Goal: Task Accomplishment & Management: Use online tool/utility

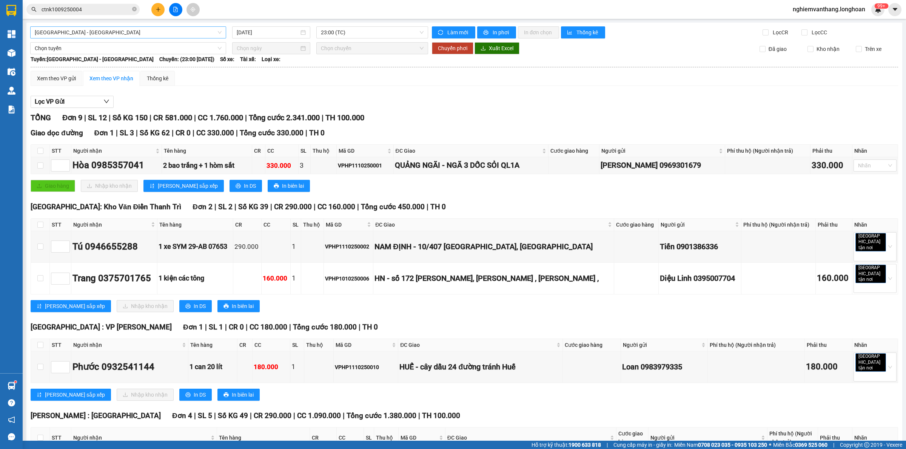
click at [108, 32] on span "[GEOGRAPHIC_DATA] - [GEOGRAPHIC_DATA]" at bounding box center [128, 32] width 187 height 11
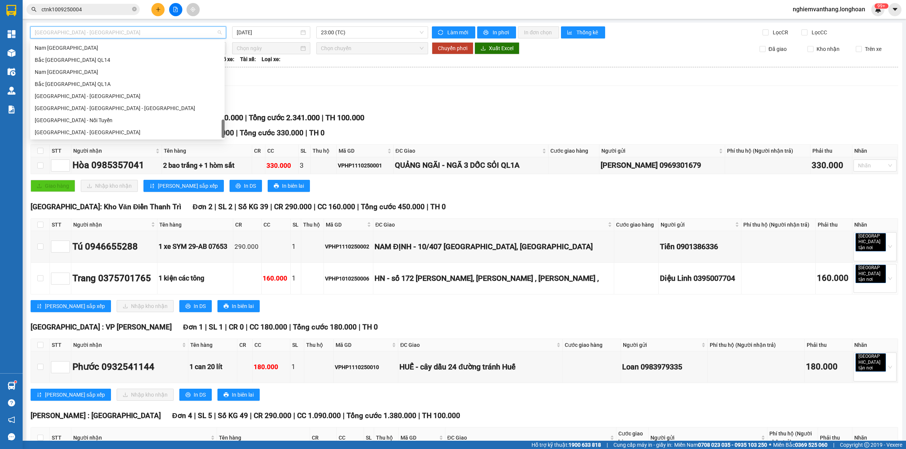
scroll to position [531, 0]
click at [105, 89] on div "Bắc [GEOGRAPHIC_DATA] QL1A" at bounding box center [127, 84] width 194 height 12
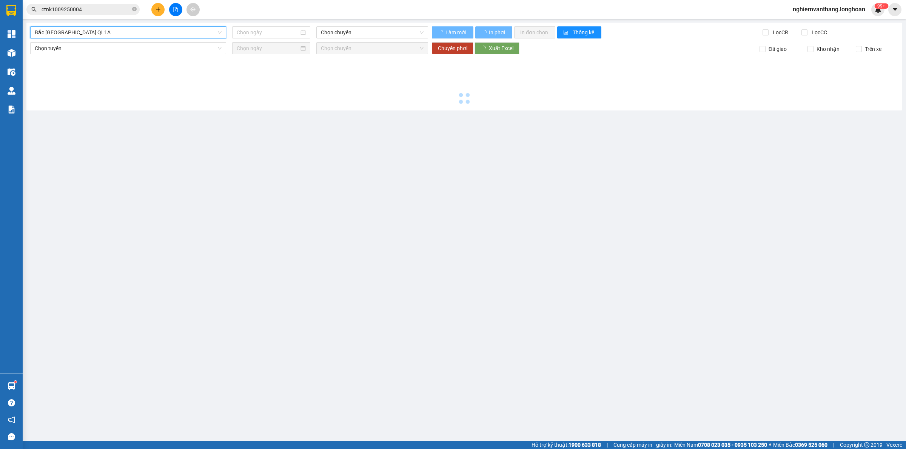
type input "[DATE]"
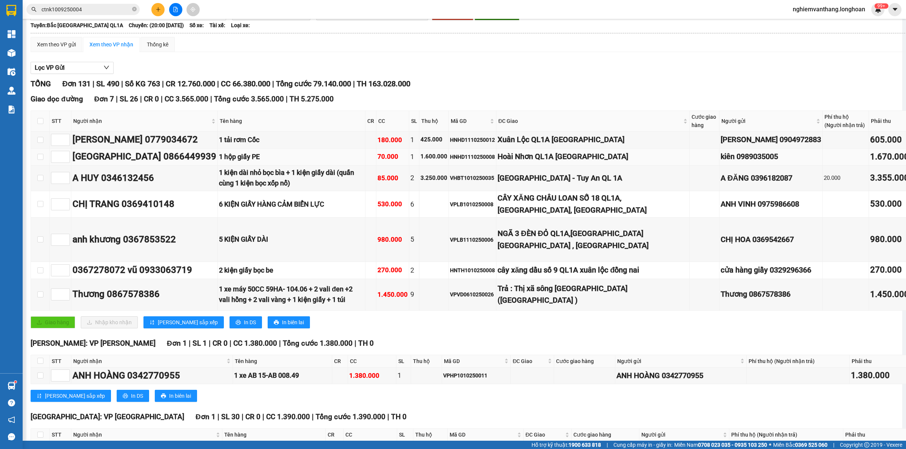
scroll to position [47, 0]
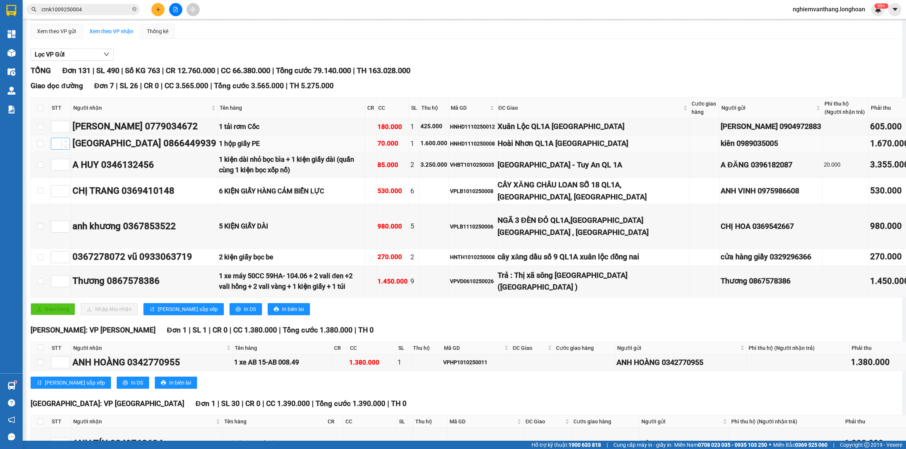
type input "1"
drag, startPoint x: 67, startPoint y: 142, endPoint x: 82, endPoint y: 145, distance: 15.1
click at [67, 142] on span "up" at bounding box center [65, 141] width 5 height 5
click at [68, 164] on span "Increase Value" at bounding box center [65, 162] width 8 height 7
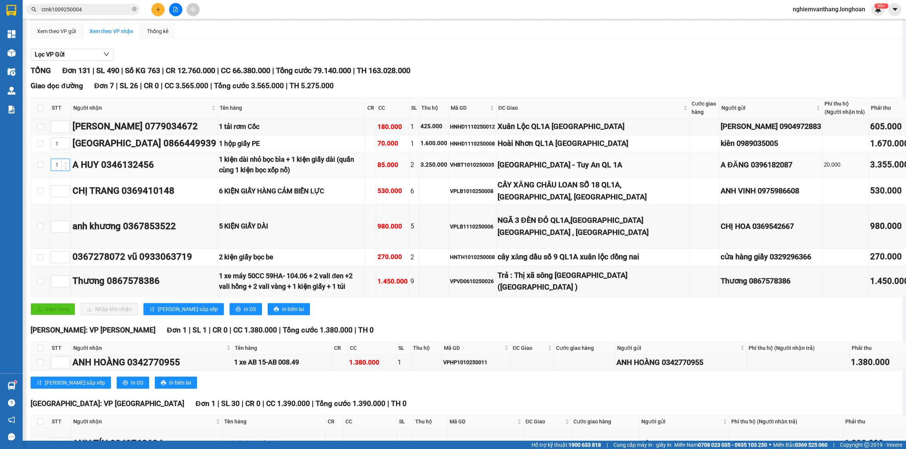
type input "2"
click at [63, 225] on span "up" at bounding box center [65, 225] width 5 height 5
type input "3"
click at [63, 225] on span "up" at bounding box center [65, 225] width 5 height 5
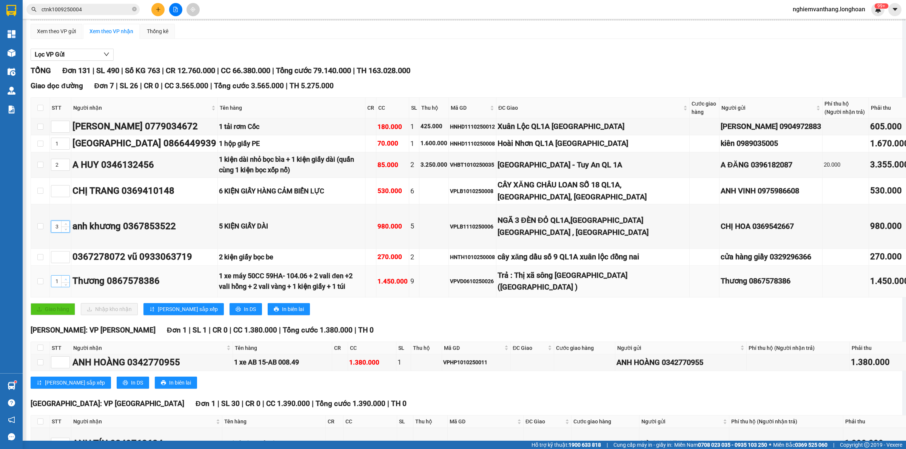
click at [68, 283] on span "Increase Value" at bounding box center [65, 279] width 8 height 7
type input "4"
click at [68, 283] on span "Increase Value" at bounding box center [65, 279] width 8 height 7
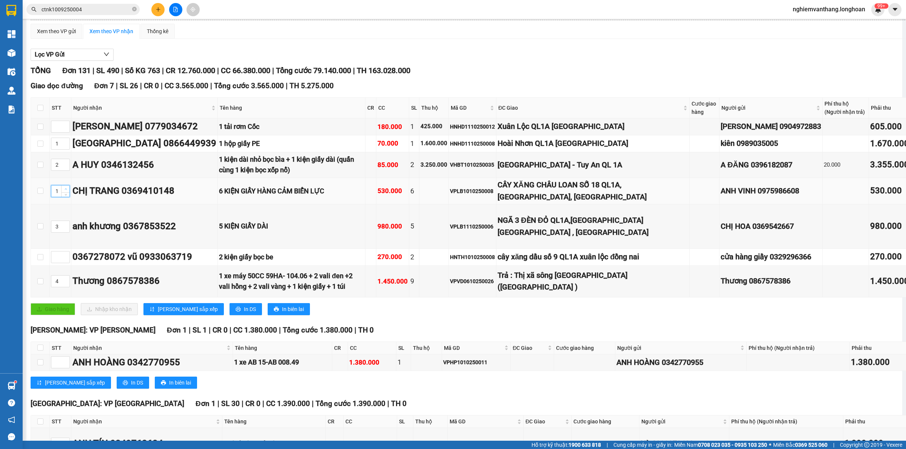
click at [63, 188] on span "Increase Value" at bounding box center [65, 189] width 8 height 7
type input "5"
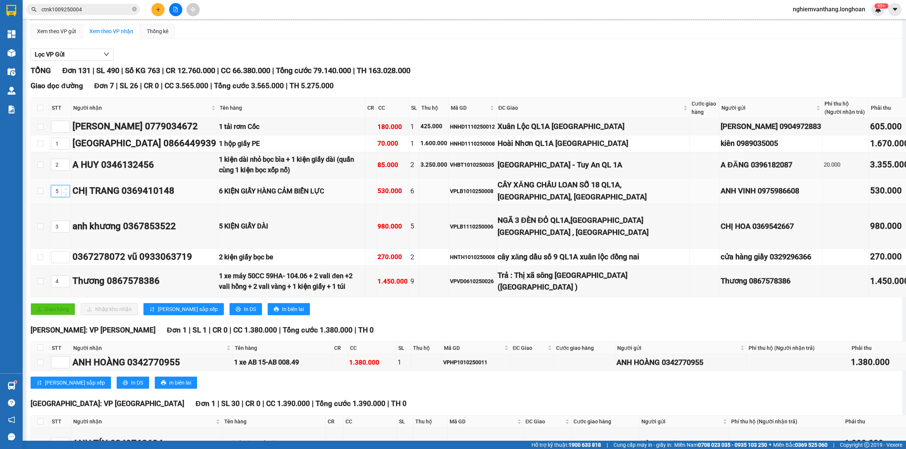
click at [63, 188] on span "Increase Value" at bounding box center [65, 189] width 8 height 7
click at [62, 258] on span "Increase Value" at bounding box center [65, 255] width 8 height 7
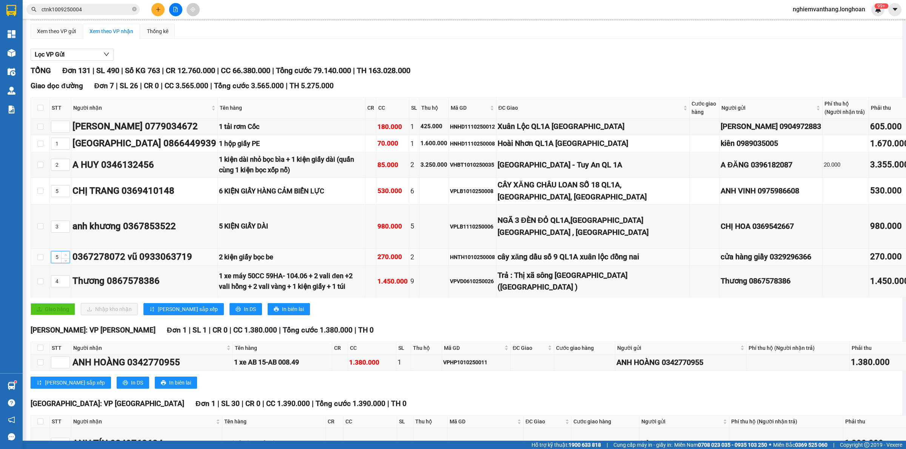
click at [62, 258] on span "Increase Value" at bounding box center [65, 255] width 8 height 7
type input "6"
click at [62, 258] on span "Increase Value" at bounding box center [65, 255] width 8 height 7
click at [66, 124] on icon "up" at bounding box center [66, 125] width 3 height 3
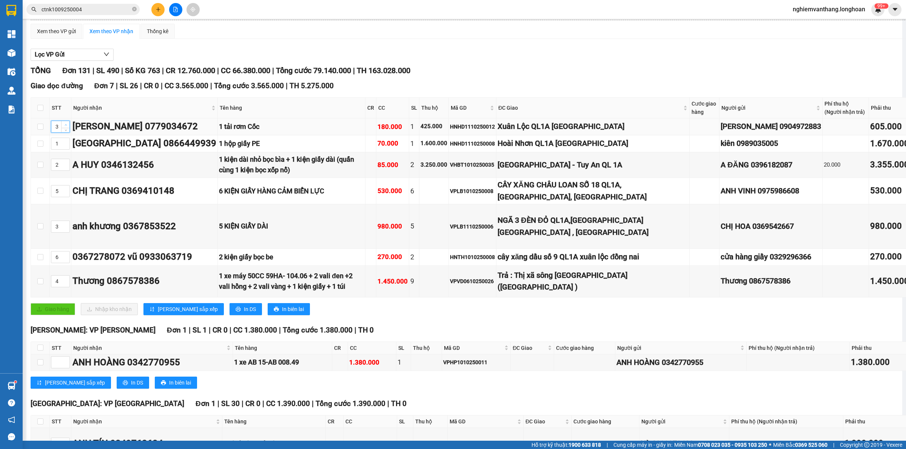
click at [66, 124] on icon "up" at bounding box center [66, 125] width 3 height 3
type input "7"
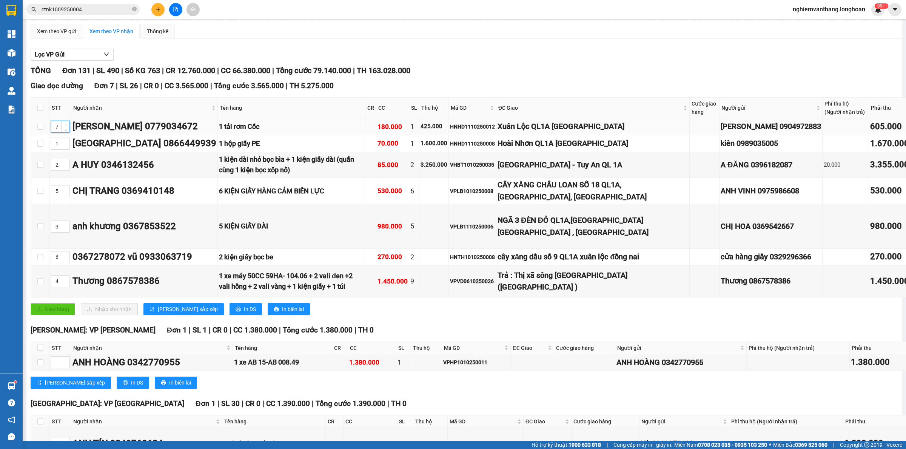
click at [66, 124] on icon "up" at bounding box center [66, 125] width 3 height 3
click at [170, 314] on span "[PERSON_NAME] sắp xếp" at bounding box center [188, 309] width 60 height 8
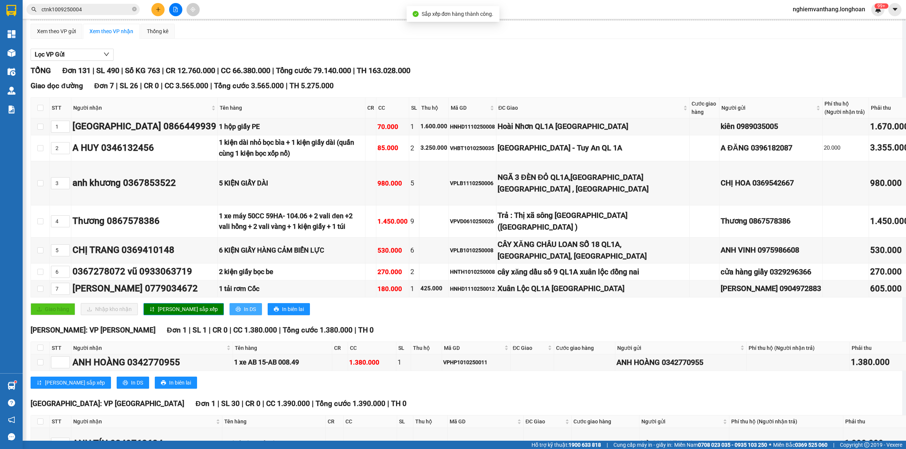
click at [244, 314] on span "In DS" at bounding box center [250, 309] width 12 height 8
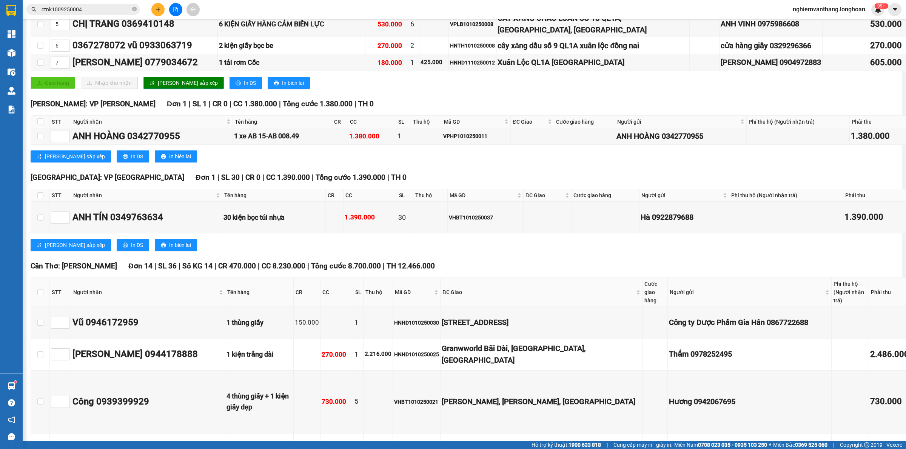
scroll to position [283, 0]
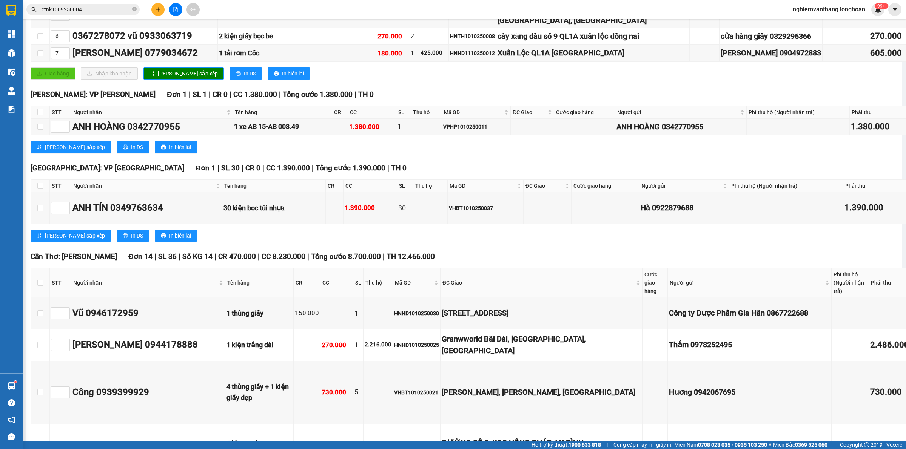
click at [372, 240] on div "[GEOGRAPHIC_DATA]: VP [GEOGRAPHIC_DATA] 1 | SL 30 | CR 0 | CC 1.390.000 | Tổng …" at bounding box center [493, 205] width 925 height 85
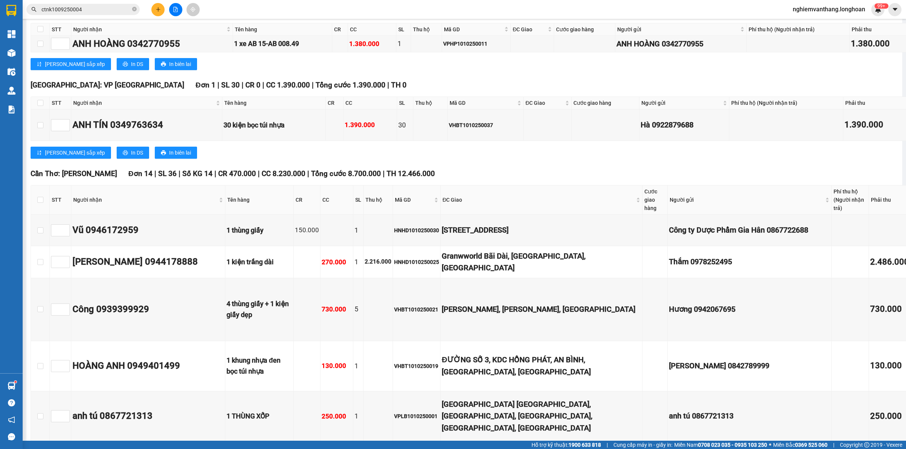
scroll to position [353, 0]
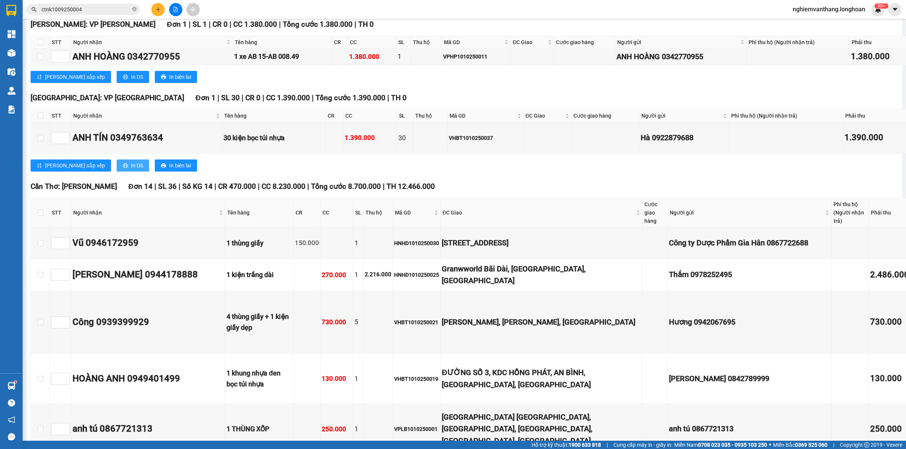
click at [131, 170] on span "In DS" at bounding box center [137, 165] width 12 height 8
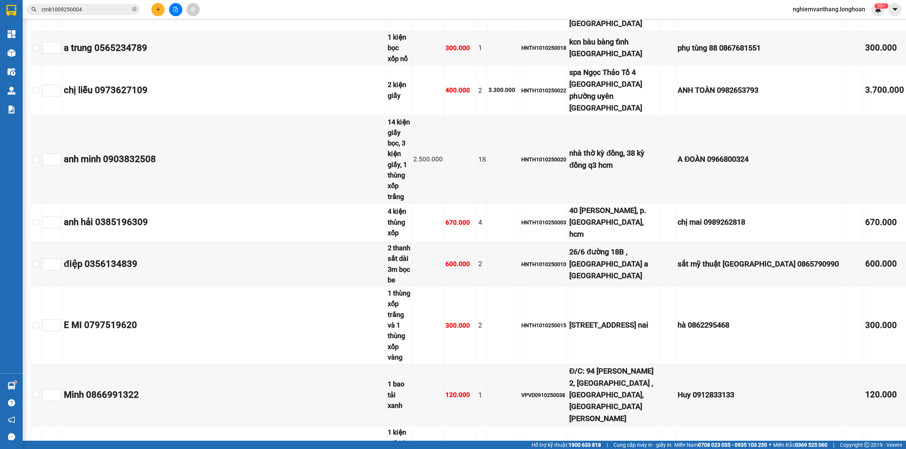
scroll to position [5292, 0]
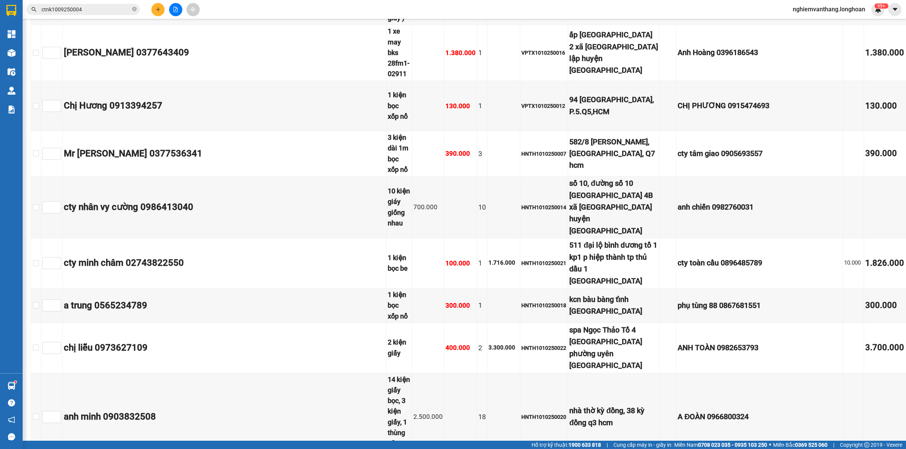
scroll to position [4632, 0]
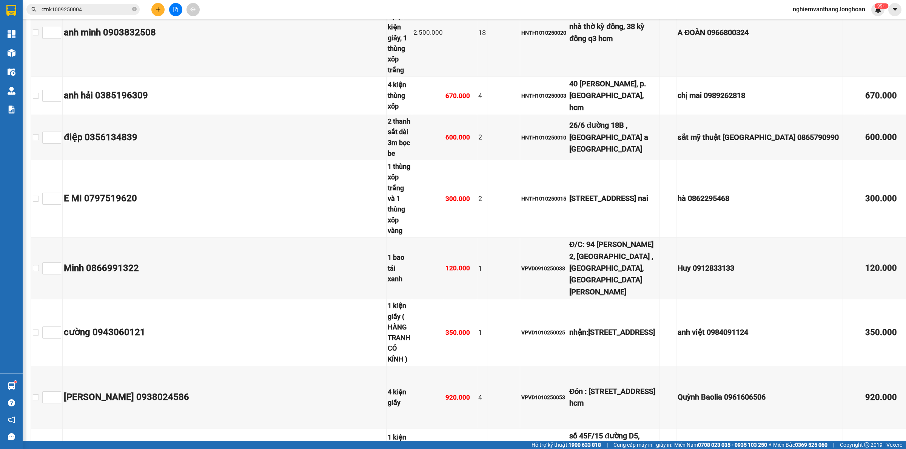
scroll to position [5056, 0]
